Goal: Task Accomplishment & Management: Use online tool/utility

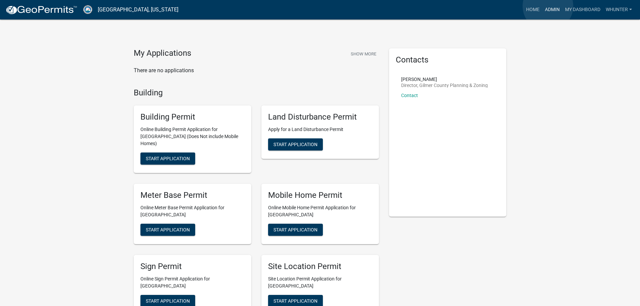
click at [548, 6] on link "Admin" at bounding box center [552, 9] width 20 height 13
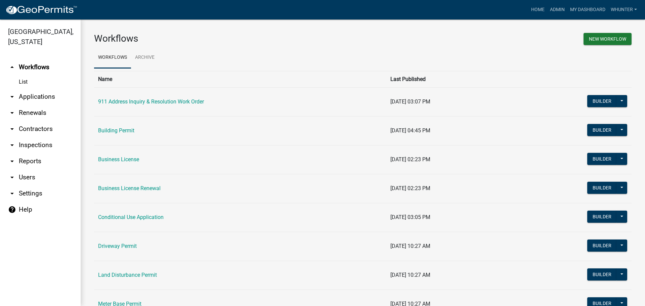
click at [47, 98] on link "arrow_drop_down Applications" at bounding box center [40, 97] width 81 height 16
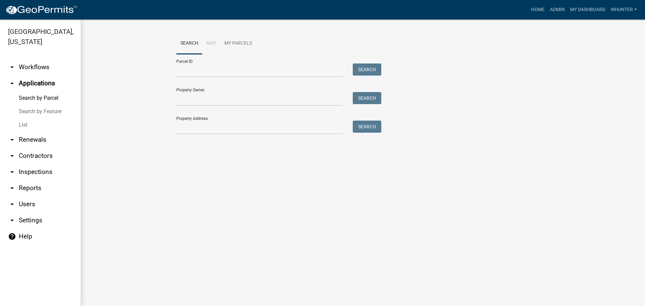
click at [45, 120] on link "List" at bounding box center [40, 124] width 81 height 13
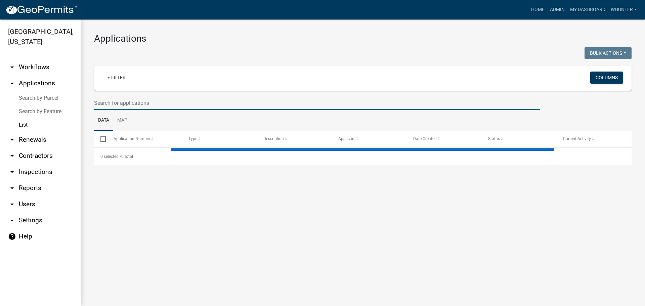
click at [159, 105] on input "text" at bounding box center [317, 103] width 446 height 14
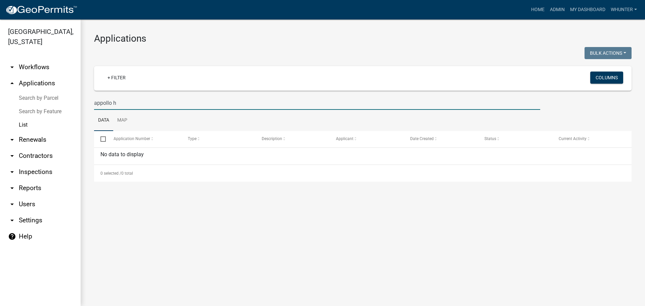
click at [103, 103] on input "appollo h" at bounding box center [317, 103] width 446 height 14
drag, startPoint x: 147, startPoint y: 102, endPoint x: 53, endPoint y: 95, distance: 94.7
click at [26, 90] on div "Gilmer County, Georgia arrow_drop_down Workflows List arrow_drop_up Application…" at bounding box center [322, 162] width 645 height 287
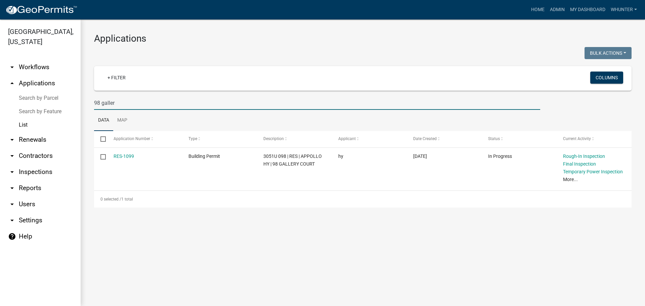
type input "98 galler"
